Goal: Contribute content

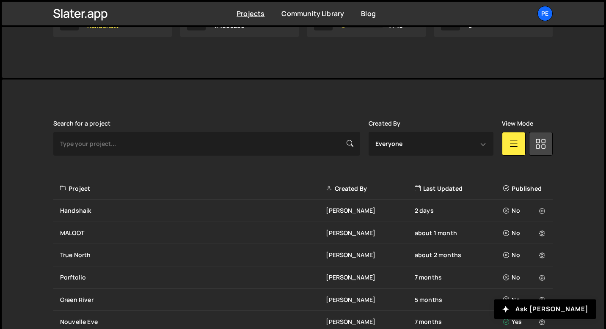
scroll to position [200, 0]
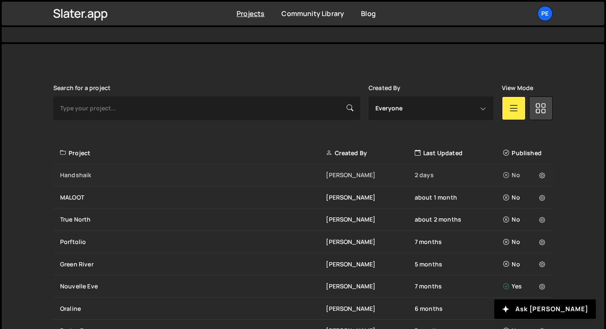
click at [108, 176] on div "Handshaik" at bounding box center [193, 175] width 266 height 8
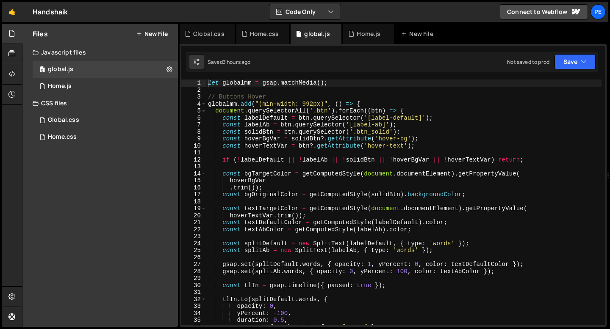
click at [158, 36] on button "New File" at bounding box center [152, 33] width 32 height 7
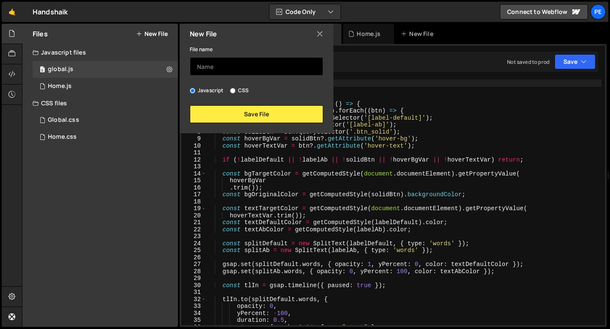
click at [205, 61] on input "text" at bounding box center [256, 66] width 133 height 19
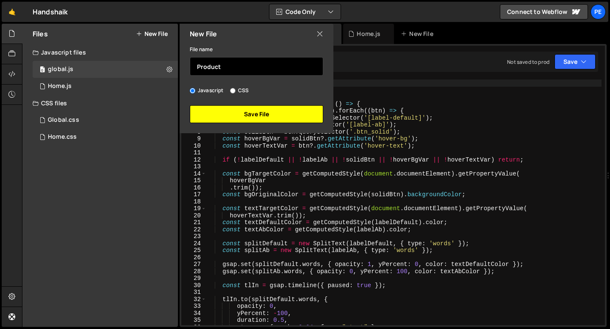
type input "Product"
click at [220, 116] on button "Save File" at bounding box center [256, 114] width 133 height 18
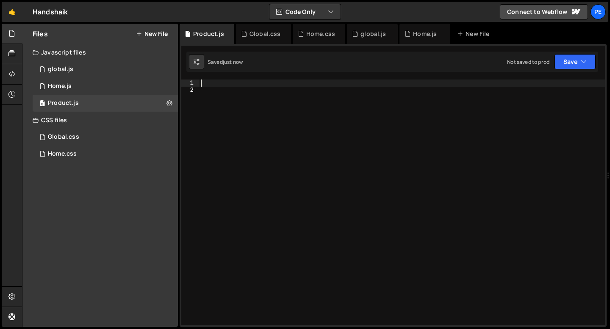
click at [234, 80] on div at bounding box center [402, 210] width 406 height 260
paste textarea "});"
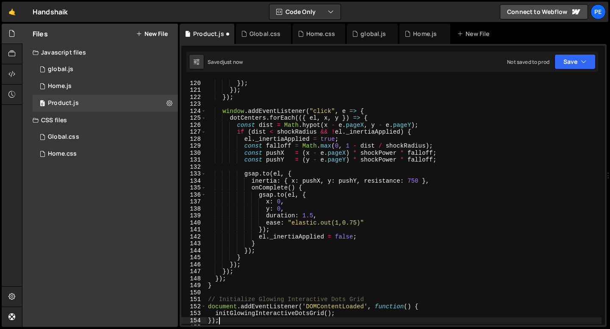
scroll to position [858, 0]
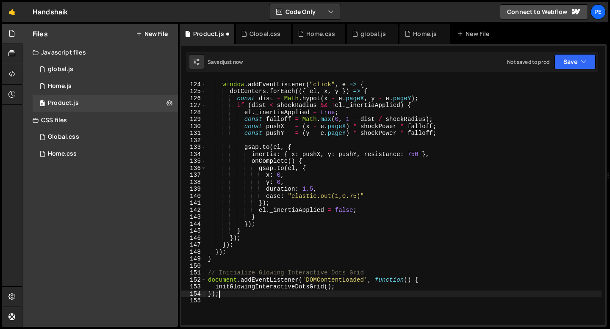
click at [239, 279] on div "window . addEventListener ( "click" , e => { dotCenters . forEach (({ el , x , …" at bounding box center [403, 204] width 395 height 260
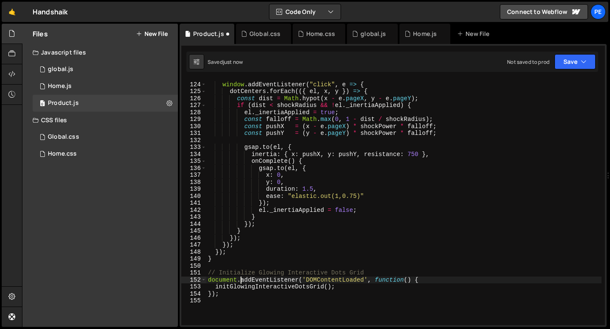
click at [239, 279] on div "window . addEventListener ( "click" , e => { dotCenters . forEach (({ el , x , …" at bounding box center [403, 204] width 395 height 260
click at [232, 285] on div "window . addEventListener ( "click" , e => { dotCenters . forEach (({ el , x , …" at bounding box center [403, 204] width 395 height 260
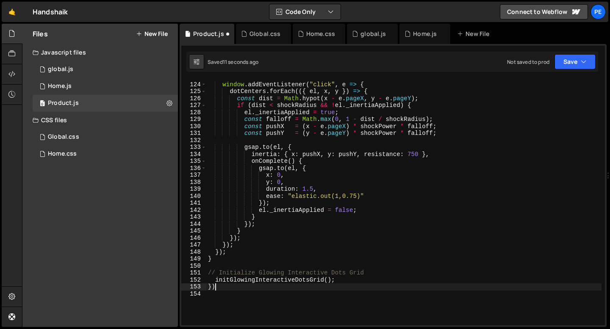
type textarea "}"
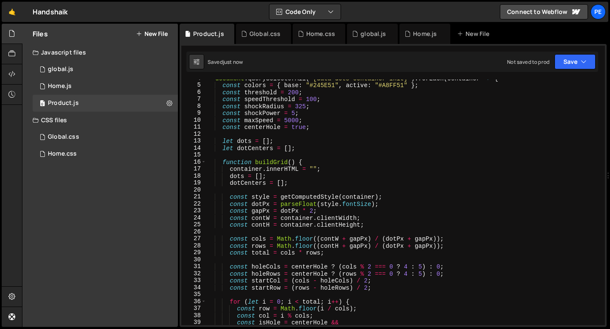
scroll to position [0, 0]
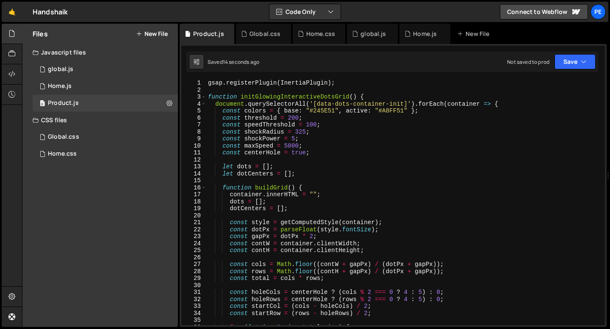
click at [321, 113] on div "gsap . registerPlugin ( InertiaPlugin ) ; function initGlowingInteractiveDotsGr…" at bounding box center [403, 210] width 395 height 260
paste textarea "E9E8EA"
click at [393, 111] on div "gsap . registerPlugin ( InertiaPlugin ) ; function initGlowingInteractiveDotsGr…" at bounding box center [403, 210] width 395 height 260
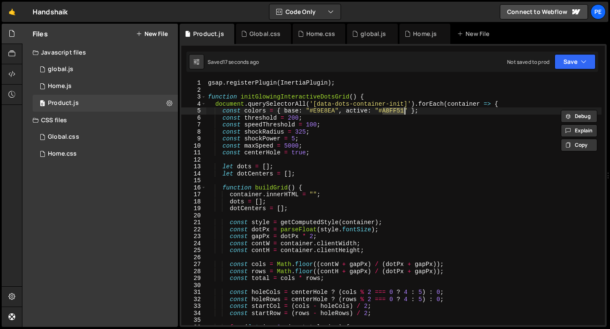
paste textarea "C8A3F4"
type textarea "const colors = { base: "#E9E8EA", active: "#C8A3F4" };"
click at [8, 68] on div at bounding box center [12, 74] width 21 height 20
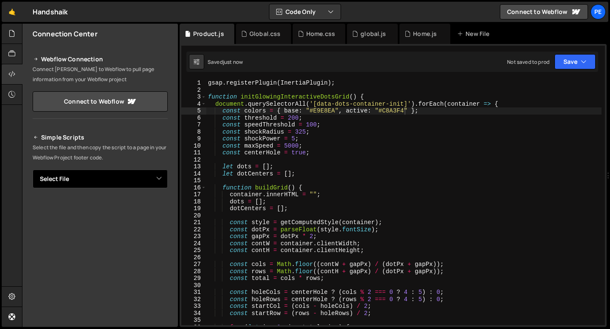
click at [89, 185] on select "Select File global.js Home.js Global.css Home.css Product.js" at bounding box center [100, 179] width 135 height 19
select select "45211"
click at [33, 170] on select "Select File global.js Home.js Global.css Home.css Product.js" at bounding box center [100, 179] width 135 height 19
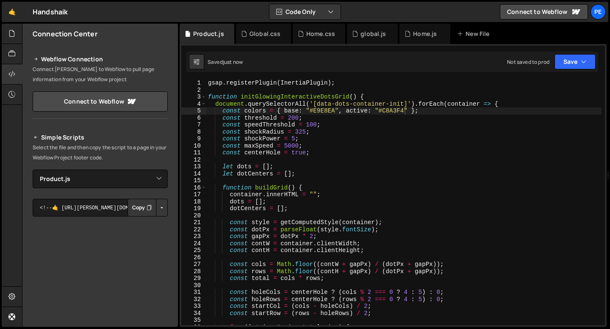
click at [138, 208] on button "Copy" at bounding box center [141, 208] width 29 height 18
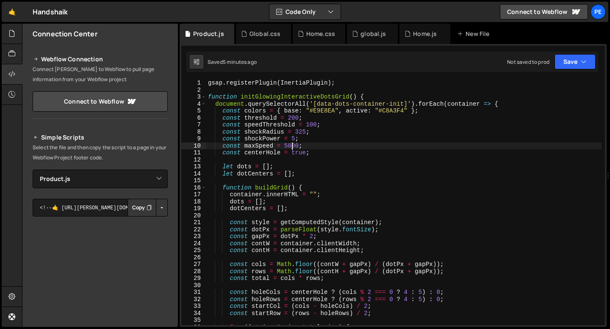
click at [290, 144] on div "gsap . registerPlugin ( InertiaPlugin ) ; function initGlowingInteractiveDotsGr…" at bounding box center [403, 210] width 395 height 260
click at [295, 117] on div "gsap . registerPlugin ( InertiaPlugin ) ; function initGlowingInteractiveDotsGr…" at bounding box center [403, 210] width 395 height 260
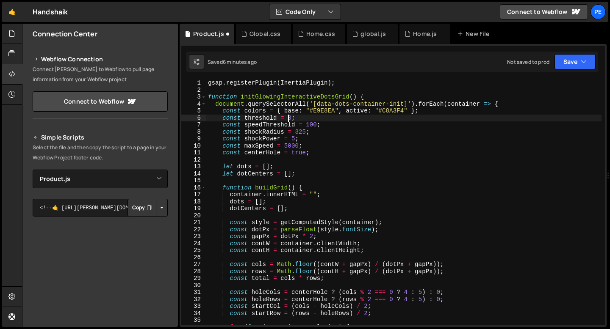
scroll to position [0, 6]
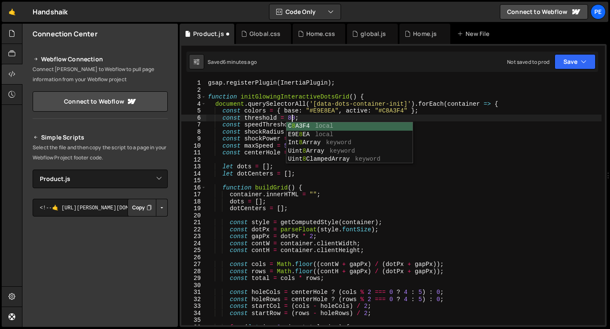
click at [262, 126] on div "gsap . registerPlugin ( InertiaPlugin ) ; function initGlowingInteractiveDotsGr…" at bounding box center [403, 210] width 395 height 260
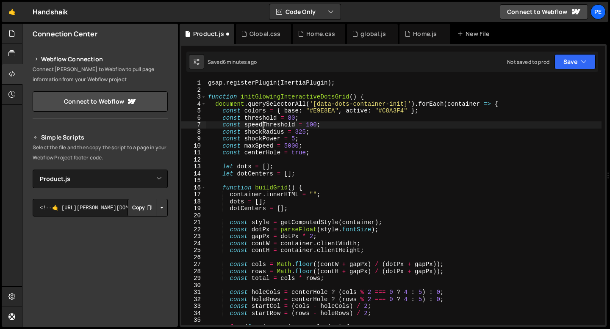
click at [309, 126] on div "gsap . registerPlugin ( InertiaPlugin ) ; function initGlowingInteractiveDotsGr…" at bounding box center [403, 210] width 395 height 260
click at [297, 131] on div "gsap . registerPlugin ( InertiaPlugin ) ; function initGlowingInteractiveDotsGr…" at bounding box center [403, 210] width 395 height 260
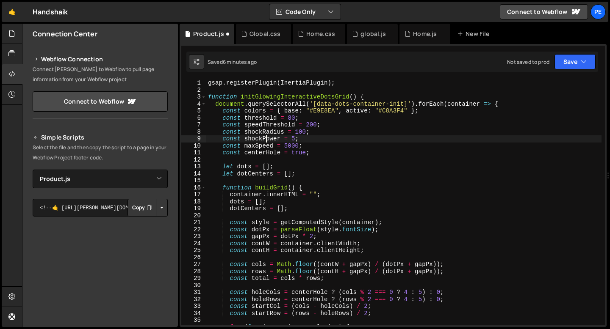
click at [266, 140] on div "gsap . registerPlugin ( InertiaPlugin ) ; function initGlowingInteractiveDotsGr…" at bounding box center [403, 210] width 395 height 260
click at [294, 138] on div "gsap . registerPlugin ( InertiaPlugin ) ; function initGlowingInteractiveDotsGr…" at bounding box center [403, 210] width 395 height 260
click at [311, 153] on div "gsap . registerPlugin ( InertiaPlugin ) ; function initGlowingInteractiveDotsGr…" at bounding box center [403, 210] width 395 height 260
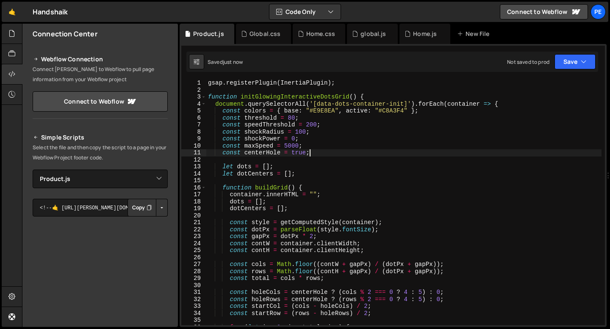
click at [311, 153] on div "gsap . registerPlugin ( InertiaPlugin ) ; function initGlowingInteractiveDotsGr…" at bounding box center [403, 210] width 395 height 260
type textarea "const centerHole = true;"
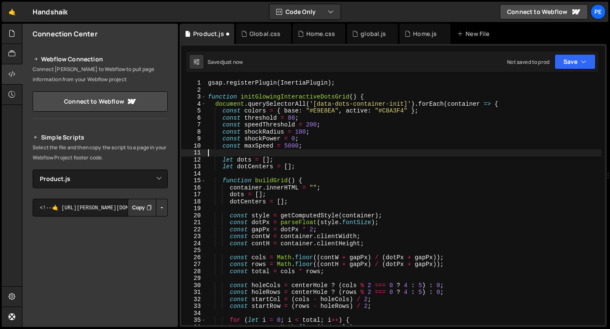
scroll to position [0, 0]
click at [296, 137] on div "gsap . registerPlugin ( InertiaPlugin ) ; function initGlowingInteractiveDotsGr…" at bounding box center [403, 210] width 395 height 260
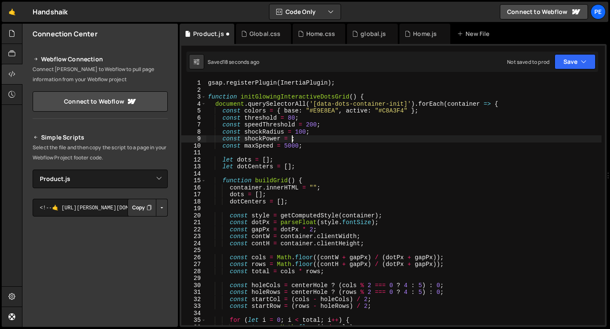
scroll to position [0, 6]
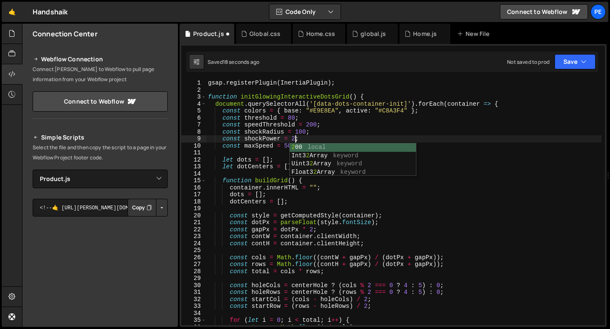
click at [310, 141] on div "gsap . registerPlugin ( InertiaPlugin ) ; function initGlowingInteractiveDotsGr…" at bounding box center [403, 210] width 395 height 260
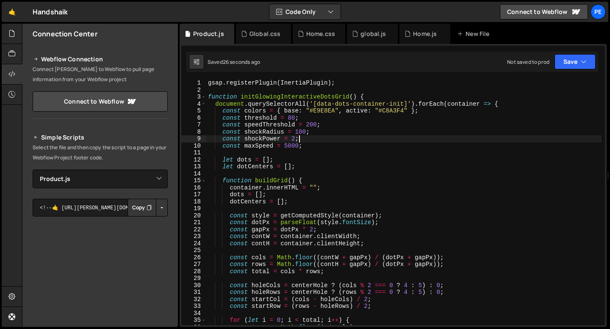
click at [308, 144] on div "gsap . registerPlugin ( InertiaPlugin ) ; function initGlowingInteractiveDotsGr…" at bounding box center [403, 210] width 395 height 260
type textarea "const maxSpeed = 5000;"
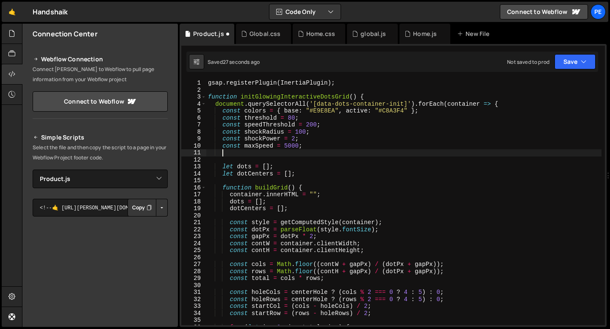
scroll to position [0, 0]
paste textarea
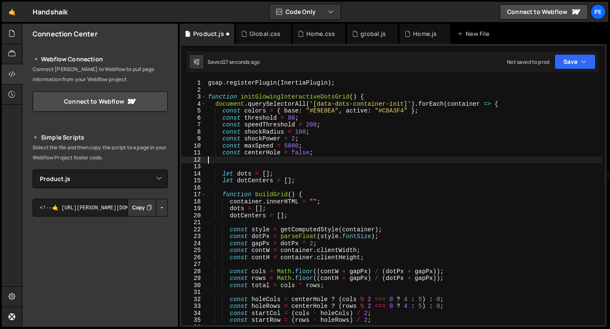
scroll to position [0, 0]
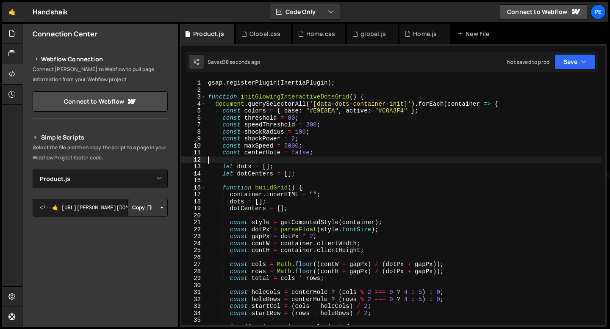
click at [302, 131] on div "gsap . registerPlugin ( InertiaPlugin ) ; function initGlowingInteractiveDotsGr…" at bounding box center [403, 210] width 395 height 260
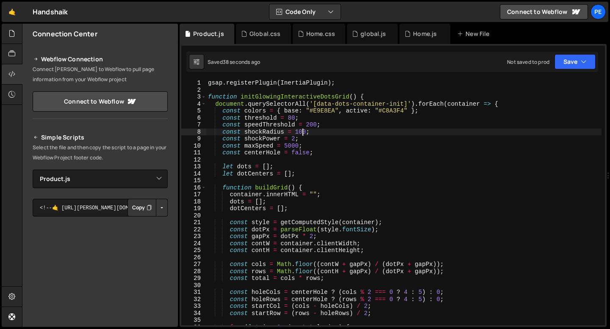
click at [302, 131] on div "gsap . registerPlugin ( InertiaPlugin ) ; function initGlowingInteractiveDotsGr…" at bounding box center [403, 210] width 395 height 260
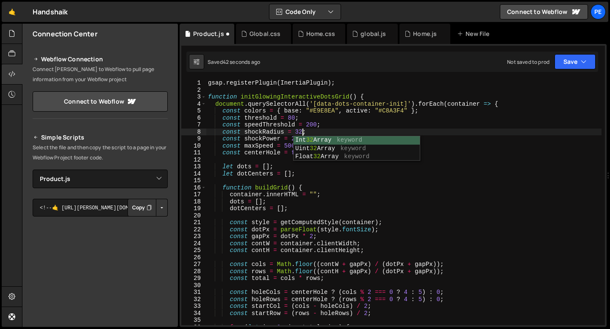
scroll to position [0, 6]
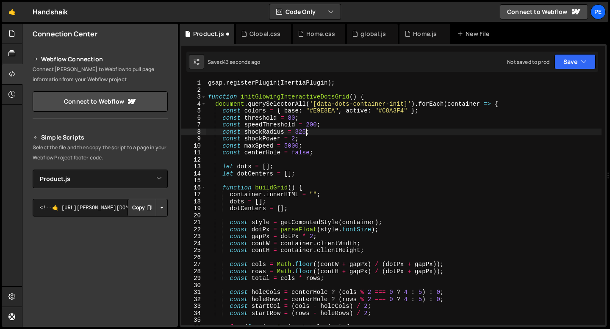
click at [293, 139] on div "gsap . registerPlugin ( InertiaPlugin ) ; function initGlowingInteractiveDotsGr…" at bounding box center [403, 210] width 395 height 260
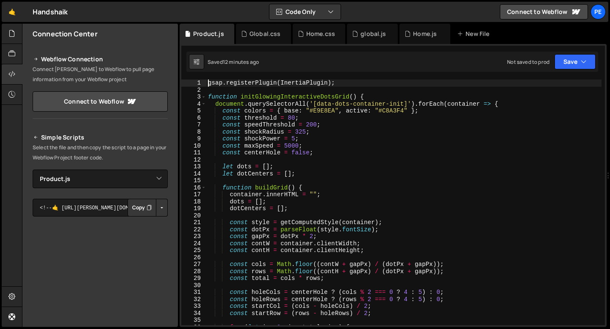
click at [207, 83] on div "gsap . registerPlugin ( InertiaPlugin ) ; function initGlowingInteractiveDotsGr…" at bounding box center [403, 210] width 395 height 260
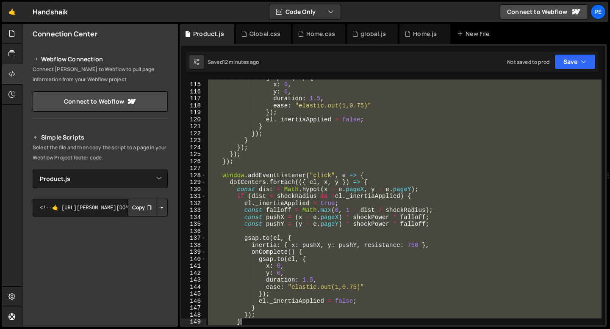
scroll to position [851, 0]
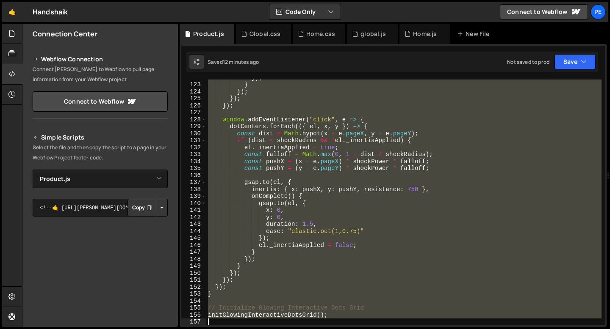
drag, startPoint x: 208, startPoint y: 98, endPoint x: 291, endPoint y: 321, distance: 237.3
click at [291, 321] on div "}) ; } }) ; }) ; }) ; window . addEventListener ( "click" , e => { dotCenters .…" at bounding box center [403, 204] width 395 height 260
click at [224, 121] on div "}) ; } }) ; }) ; }) ; window . addEventListener ( "click" , e => { dotCenters .…" at bounding box center [403, 203] width 395 height 246
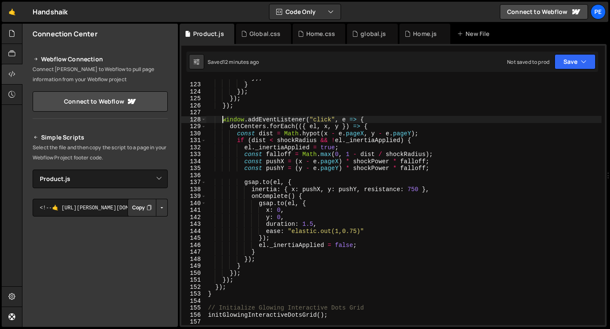
click at [365, 119] on div "}) ; } }) ; }) ; }) ; window . addEventListener ( "click" , e => { dotCenters .…" at bounding box center [403, 204] width 395 height 260
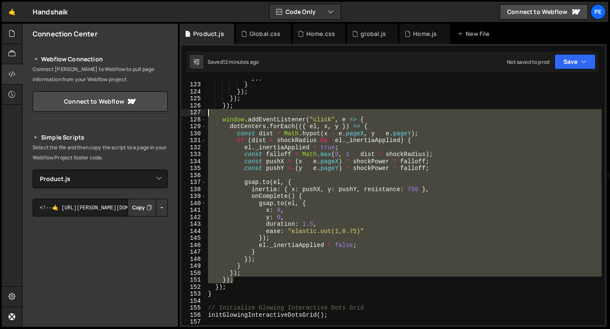
drag, startPoint x: 236, startPoint y: 282, endPoint x: 201, endPoint y: 113, distance: 172.5
click at [201, 113] on div "window.addEventListener("click", e => { 122 123 124 125 126 127 128 129 130 131…" at bounding box center [392, 203] width 423 height 246
type textarea "window.addEventListener("click", e => {"
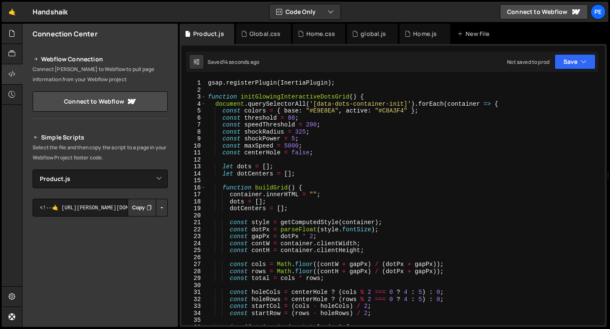
scroll to position [0, 0]
click at [312, 125] on div "gsap . registerPlugin ( InertiaPlugin ) ; function initGlowingInteractiveDotsGr…" at bounding box center [403, 210] width 395 height 260
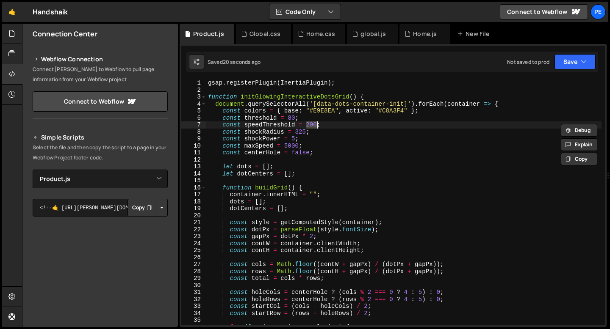
click at [291, 118] on div "gsap . registerPlugin ( InertiaPlugin ) ; function initGlowingInteractiveDotsGr…" at bounding box center [403, 210] width 395 height 260
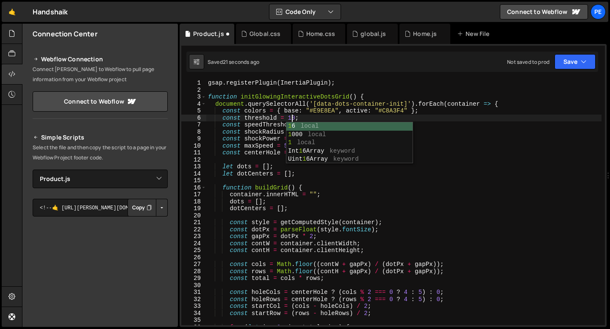
scroll to position [0, 6]
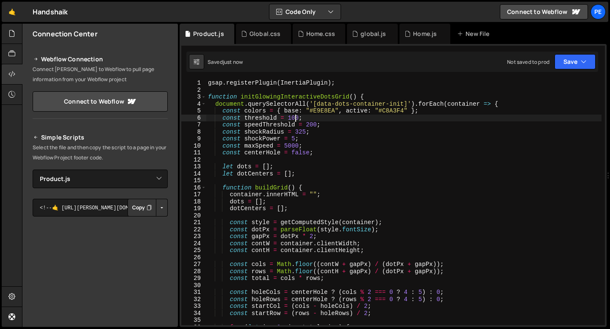
click at [302, 139] on div "gsap . registerPlugin ( InertiaPlugin ) ; function initGlowingInteractiveDotsGr…" at bounding box center [403, 210] width 395 height 260
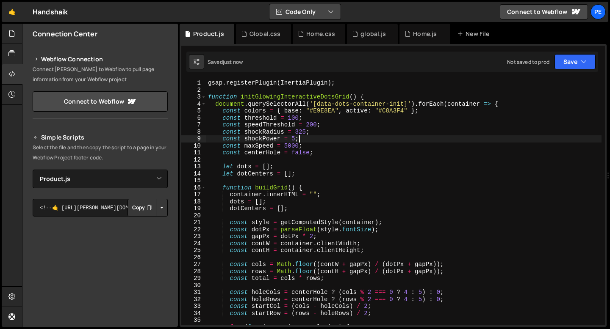
type textarea "const shockPower = 5;"
